Goal: Task Accomplishment & Management: Use online tool/utility

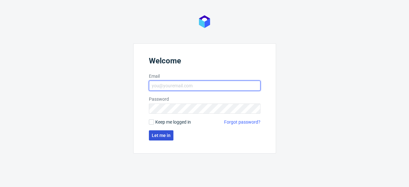
type input "[EMAIL_ADDRESS][DOMAIN_NAME]"
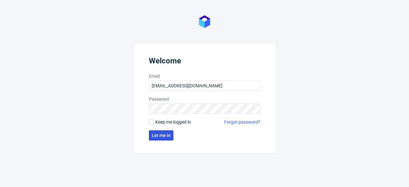
click at [165, 137] on span "Let me in" at bounding box center [161, 135] width 19 height 4
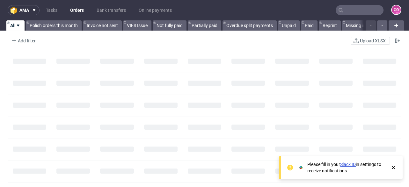
click at [348, 11] on input "text" at bounding box center [359, 10] width 48 height 10
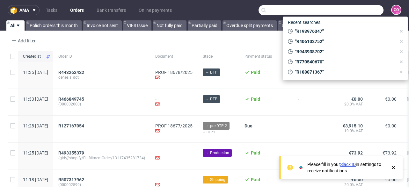
paste input "R272351409"
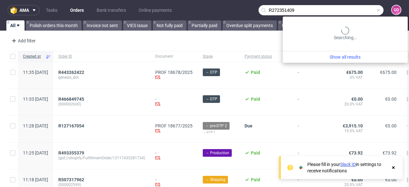
type input "R272351409"
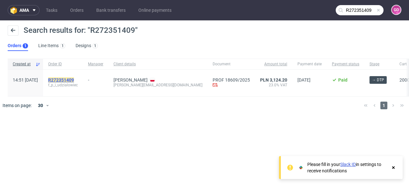
click at [69, 81] on mark "R272351409" at bounding box center [61, 79] width 26 height 5
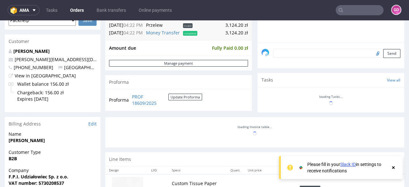
scroll to position [178, 0]
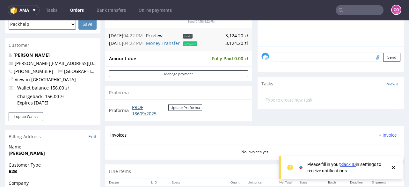
click at [150, 114] on link "PROF 18609/2025" at bounding box center [150, 110] width 36 height 12
click at [109, 7] on link "Bank transfers" at bounding box center [111, 10] width 37 height 10
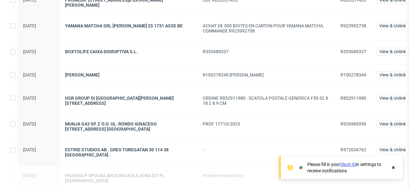
scroll to position [586, 0]
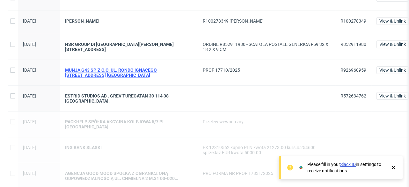
click at [107, 72] on div "MUNJA G43 SP. Z O.O. UL. RONDO IGNACEGO [STREET_ADDRESS] [GEOGRAPHIC_DATA]" at bounding box center [128, 73] width 127 height 10
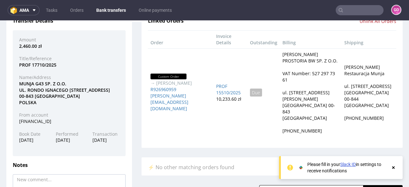
scroll to position [76, 0]
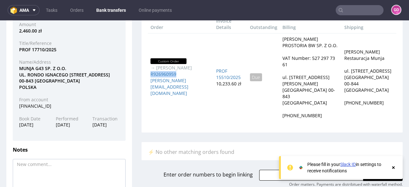
drag, startPoint x: 176, startPoint y: 84, endPoint x: 146, endPoint y: 86, distance: 29.7
click at [148, 86] on td "Custom Order → [PERSON_NAME] R926960959 [PERSON_NAME][EMAIL_ADDRESS][DOMAIN_NAM…" at bounding box center [181, 77] width 66 height 88
copy link "R926960959"
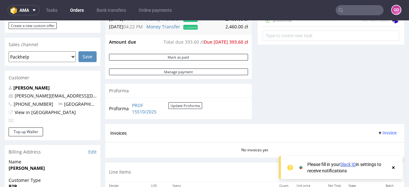
scroll to position [255, 0]
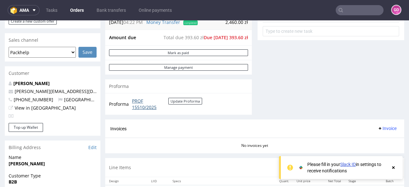
click at [148, 108] on link "PROF 15510/2025" at bounding box center [150, 104] width 36 height 12
click at [108, 12] on link "Bank transfers" at bounding box center [111, 10] width 37 height 10
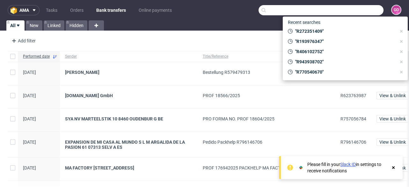
click at [348, 10] on input "text" at bounding box center [320, 10] width 125 height 10
paste input "R487520373"
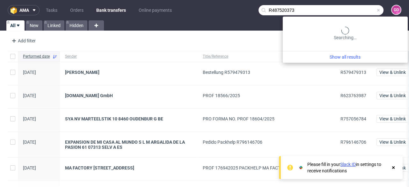
type input "R487520373"
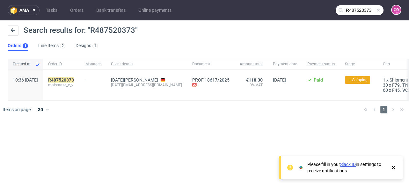
click at [80, 76] on div "R487520373 maismaze_e_v" at bounding box center [61, 85] width 37 height 31
click at [74, 77] on mark "R487520373" at bounding box center [61, 79] width 26 height 5
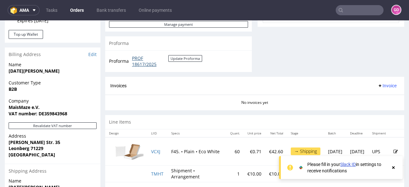
scroll to position [255, 0]
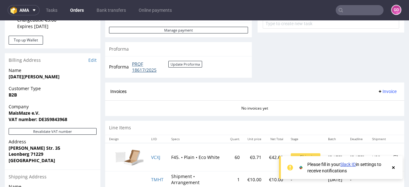
click at [150, 68] on link "PROF 18617/2025" at bounding box center [150, 67] width 36 height 12
click at [356, 17] on nav "ama Tasks Orders Bank transfers Online payments GO" at bounding box center [204, 10] width 409 height 20
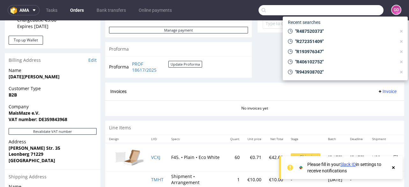
click at [356, 13] on input "text" at bounding box center [320, 10] width 125 height 10
paste input "R923992738."
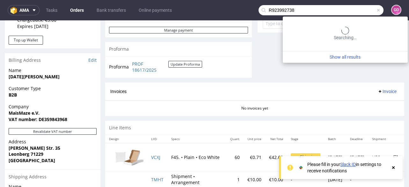
type input "R923992738"
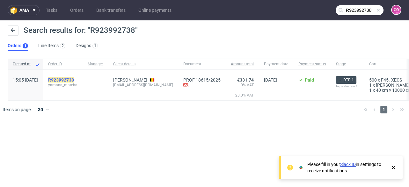
click at [74, 81] on mark "R923992738" at bounding box center [61, 79] width 26 height 5
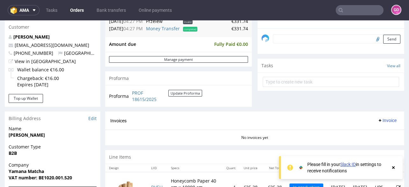
scroll to position [204, 0]
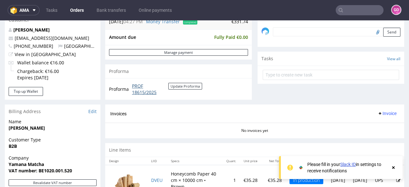
click at [149, 90] on link "PROF 18615/2025" at bounding box center [150, 89] width 36 height 12
click at [359, 12] on input "text" at bounding box center [359, 10] width 48 height 10
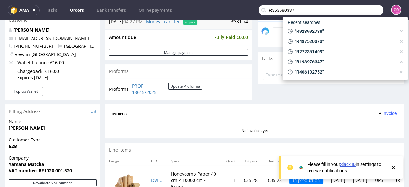
type input "R353680337"
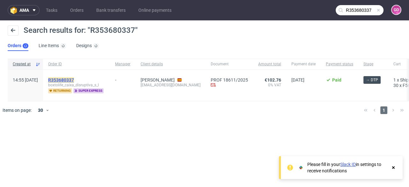
click at [74, 78] on mark "R353680337" at bounding box center [61, 79] width 26 height 5
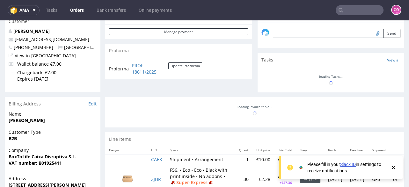
scroll to position [204, 0]
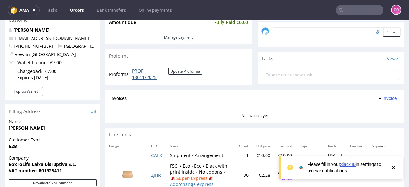
click at [141, 74] on link "PROF 18611/2025" at bounding box center [150, 74] width 36 height 12
click at [361, 10] on input "text" at bounding box center [359, 10] width 48 height 10
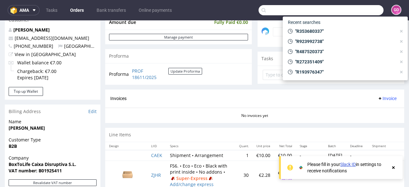
paste input "R429614469"
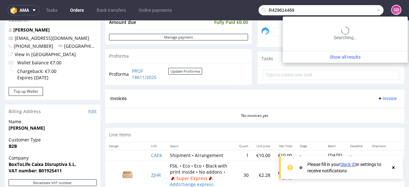
type input "R429614469"
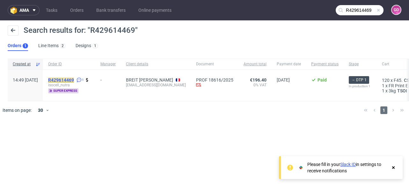
click at [73, 78] on mark "R429614469" at bounding box center [61, 79] width 26 height 5
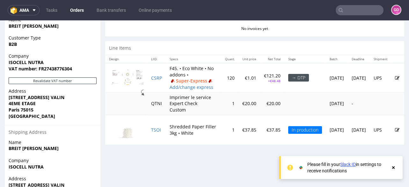
scroll to position [229, 0]
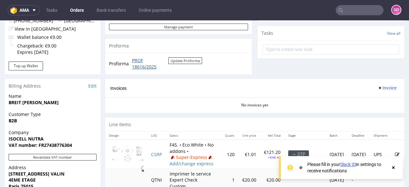
click at [147, 66] on link "PROF 18616/2025" at bounding box center [150, 63] width 36 height 12
click at [112, 8] on link "Bank transfers" at bounding box center [111, 10] width 37 height 10
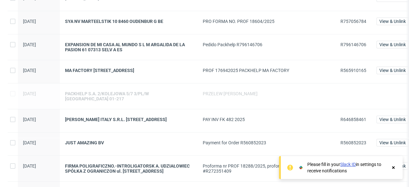
scroll to position [102, 0]
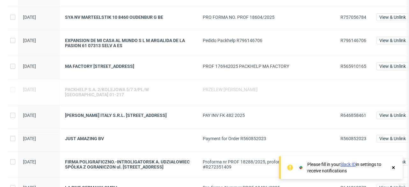
click at [344, 65] on span "R565910165" at bounding box center [353, 66] width 26 height 5
copy span "R565910165"
click at [115, 64] on div "MA FACTORY [STREET_ADDRESS]" at bounding box center [128, 66] width 127 height 5
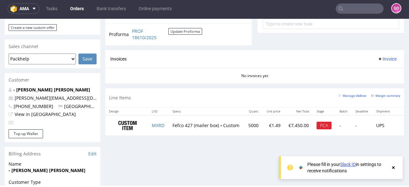
scroll to position [255, 0]
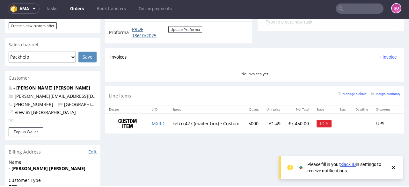
click at [149, 34] on link "PROF 18610/2025" at bounding box center [150, 32] width 36 height 12
click at [118, 7] on link "Bank transfers" at bounding box center [111, 9] width 37 height 10
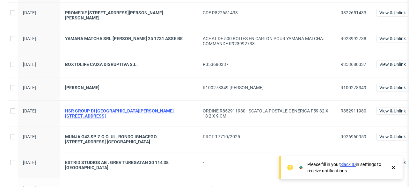
scroll to position [535, 0]
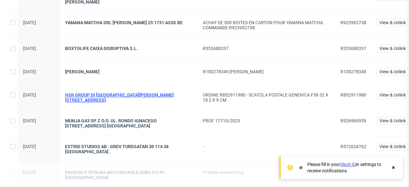
click at [171, 96] on div "HSR GROUP DI [GEOGRAPHIC_DATA][PERSON_NAME] [STREET_ADDRESS]" at bounding box center [128, 97] width 127 height 10
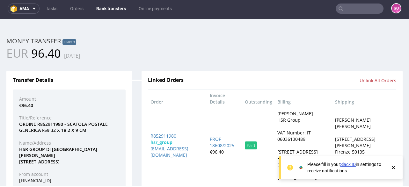
scroll to position [2, 0]
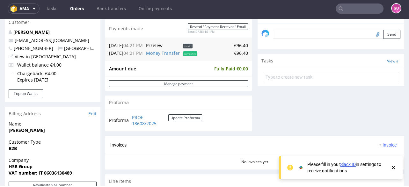
scroll to position [204, 0]
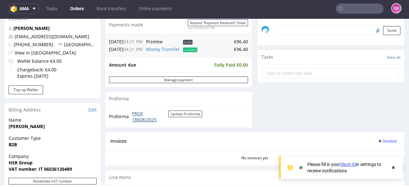
click at [152, 119] on link "PROF 18608/2025" at bounding box center [150, 117] width 36 height 12
drag, startPoint x: 119, startPoint y: 9, endPoint x: 131, endPoint y: 12, distance: 12.1
click at [119, 9] on link "Bank transfers" at bounding box center [111, 9] width 37 height 10
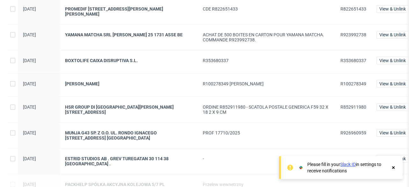
scroll to position [586, 0]
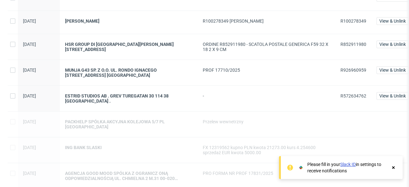
click at [355, 97] on span "R572634762" at bounding box center [353, 95] width 26 height 5
click at [355, 95] on span "R572634762" at bounding box center [353, 95] width 26 height 5
click at [357, 95] on span "R572634762" at bounding box center [353, 95] width 26 height 5
copy span "R572634762"
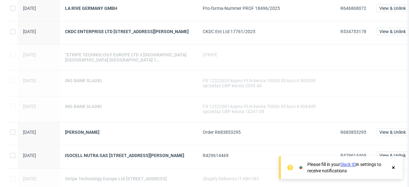
scroll to position [229, 0]
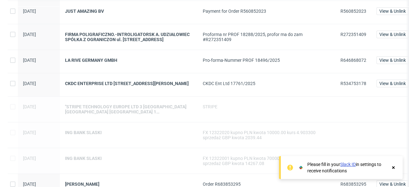
click at [344, 61] on span "R646868072" at bounding box center [353, 60] width 26 height 5
copy span "R646868072"
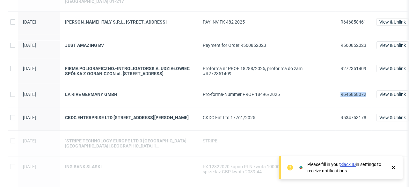
scroll to position [102, 0]
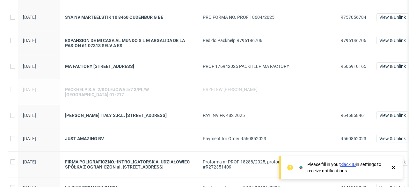
click at [356, 113] on span "R646858461" at bounding box center [353, 115] width 26 height 5
copy span "R646858461"
click at [357, 65] on span "R565910165" at bounding box center [353, 66] width 26 height 5
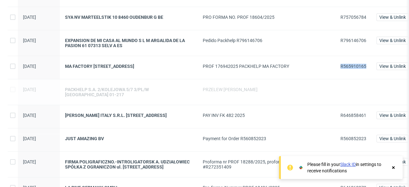
copy span "R565910165"
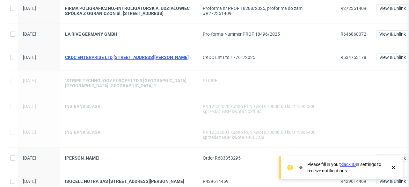
scroll to position [255, 0]
click at [356, 56] on span "R534753178" at bounding box center [353, 57] width 26 height 5
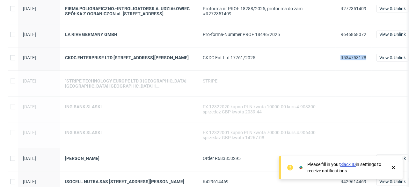
click at [356, 56] on span "R534753178" at bounding box center [353, 57] width 26 height 5
copy span "R534753178"
click at [137, 59] on div "CKDC ENTERPRISE LTD [STREET_ADDRESS][PERSON_NAME]" at bounding box center [128, 57] width 127 height 5
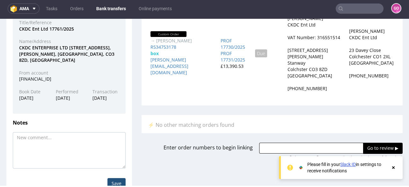
scroll to position [84, 0]
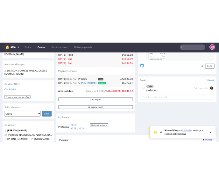
scroll to position [255, 0]
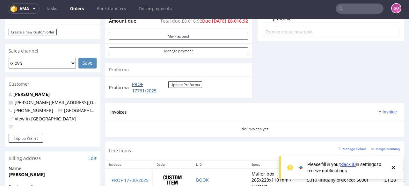
click at [148, 87] on link "PROF 17731/2025" at bounding box center [150, 87] width 36 height 12
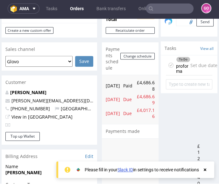
scroll to position [424, 0]
